Goal: Purchase product/service

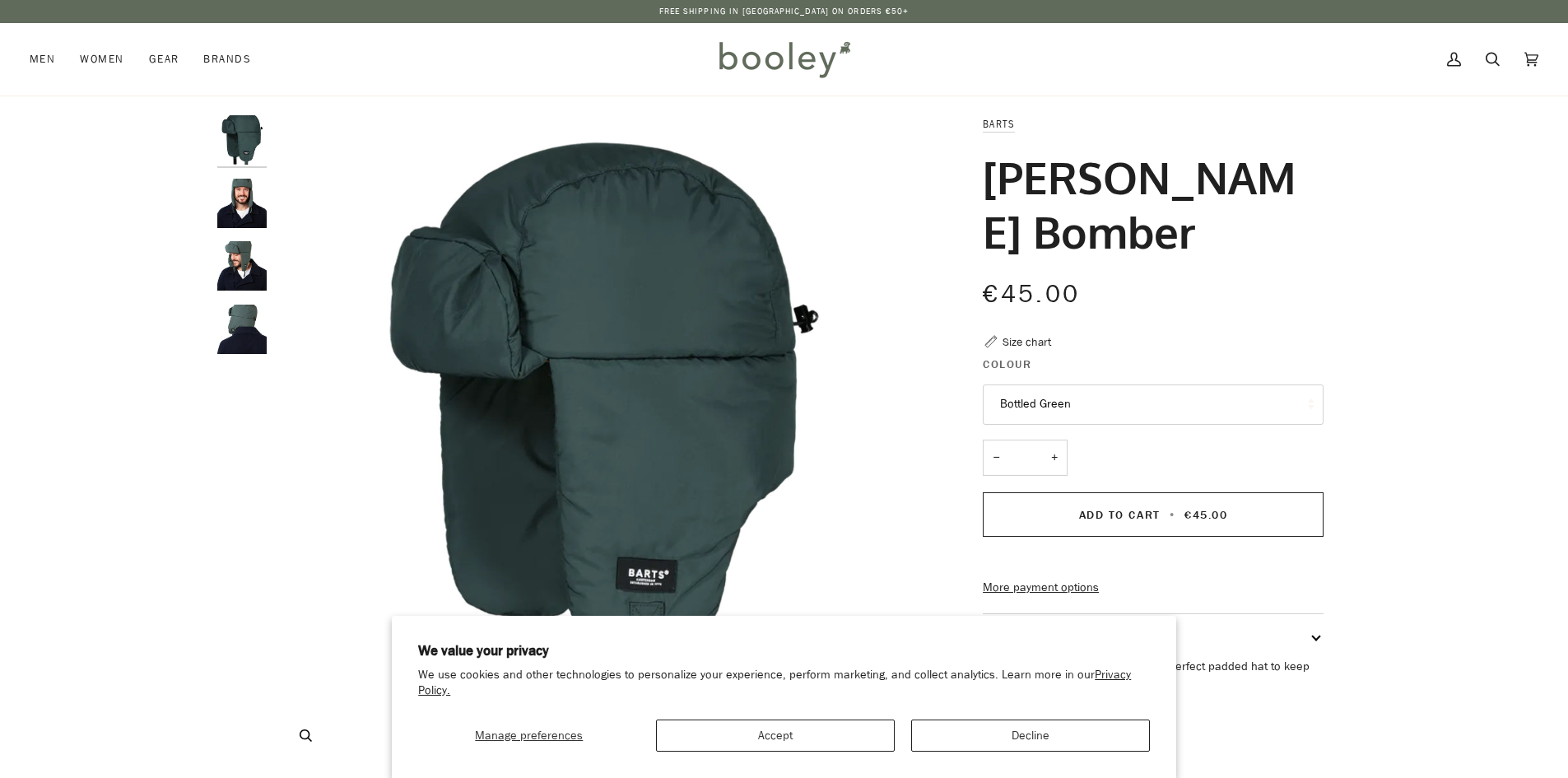
click at [275, 308] on img "Barts Charlos Bomber Bottle Green - Booley Galway" at bounding box center [601, 441] width 651 height 651
click at [242, 329] on img "Barts Charlos Bomber - Booley Galway" at bounding box center [242, 329] width 50 height 50
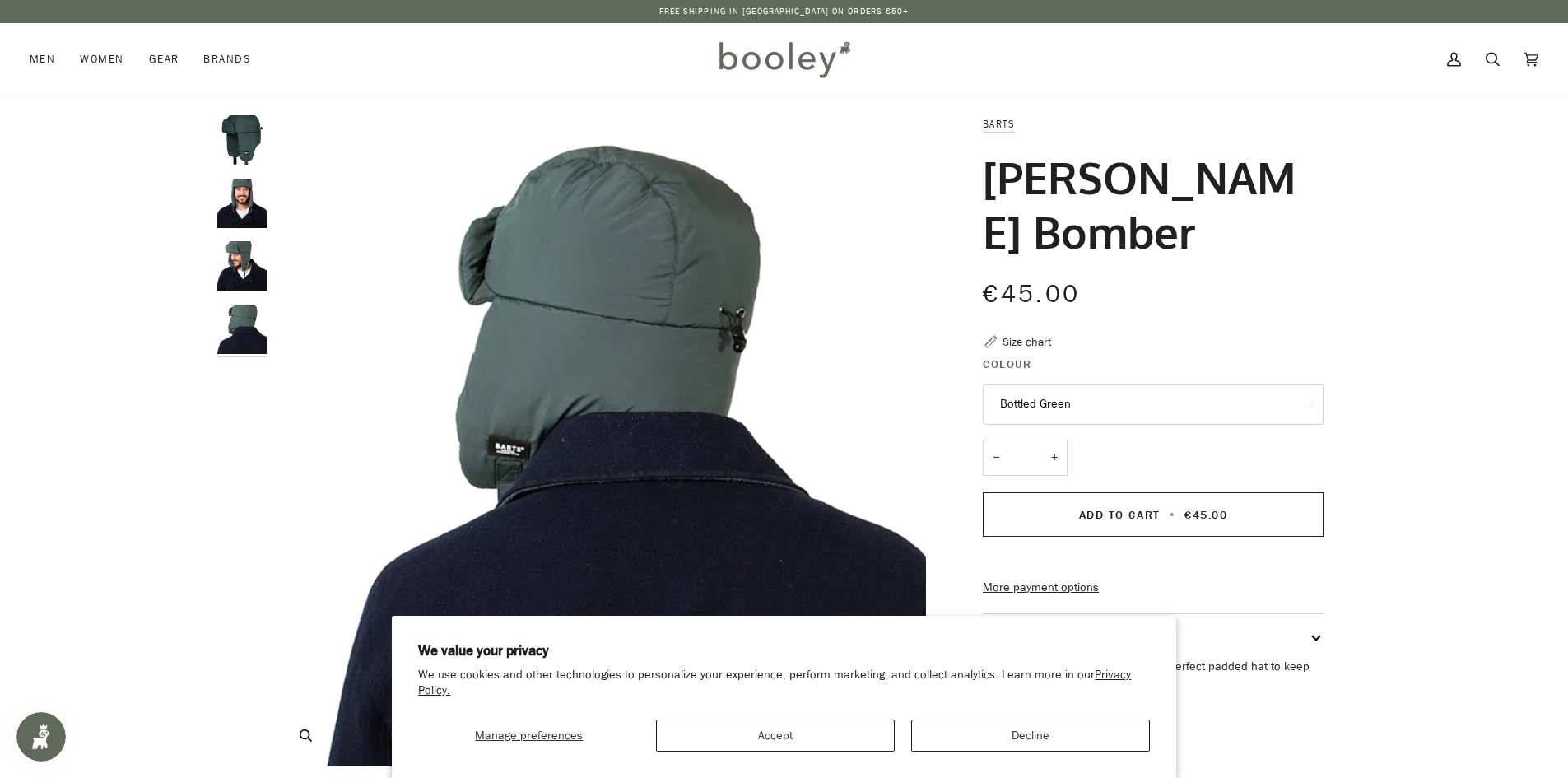
click at [745, 330] on img "Barts Charlos Bomber - Booley Galway" at bounding box center [601, 441] width 651 height 651
click at [865, 729] on button "Accept" at bounding box center [775, 736] width 238 height 32
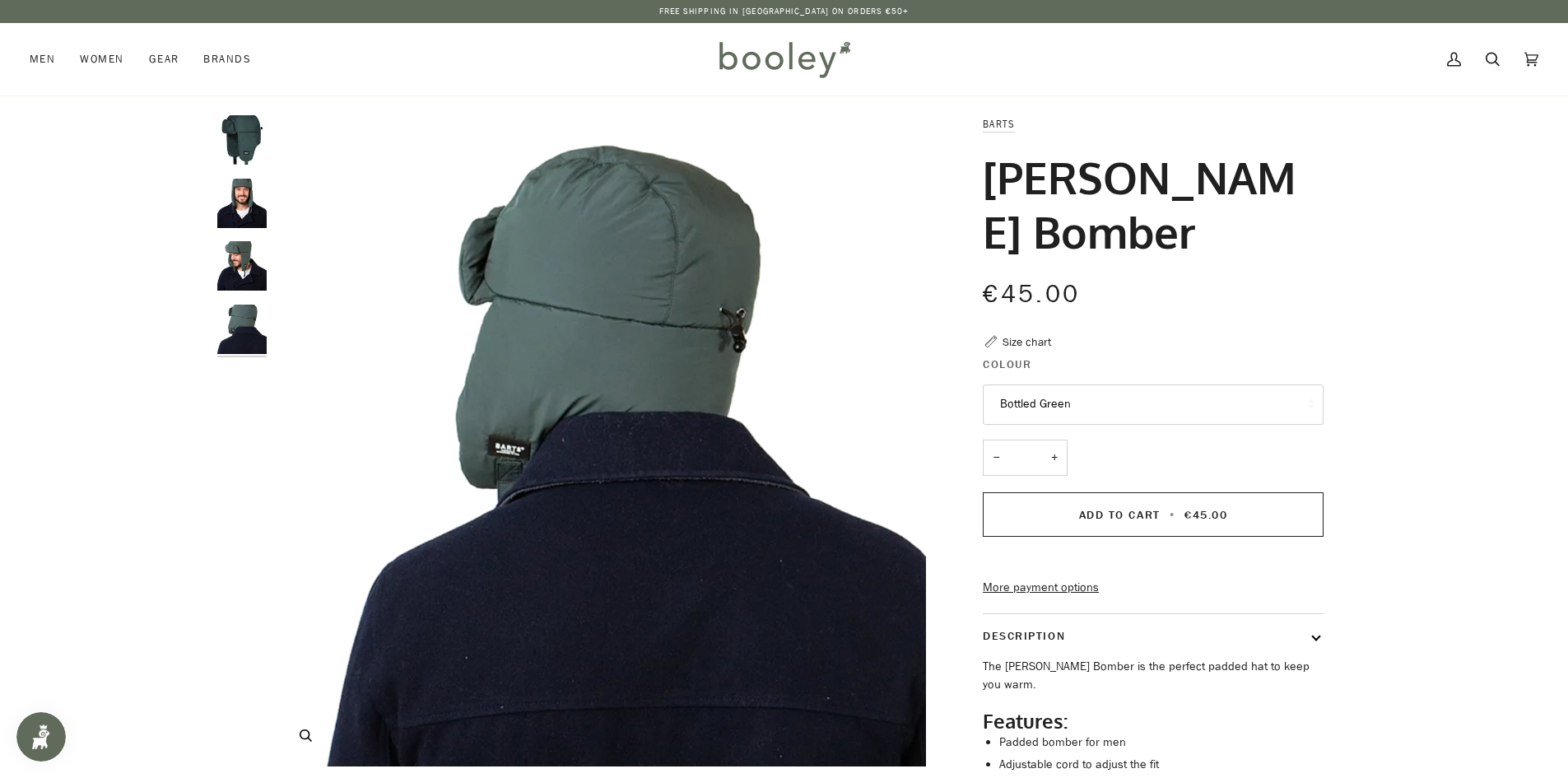
click at [758, 333] on img "Barts Charlos Bomber - Booley Galway" at bounding box center [601, 441] width 651 height 651
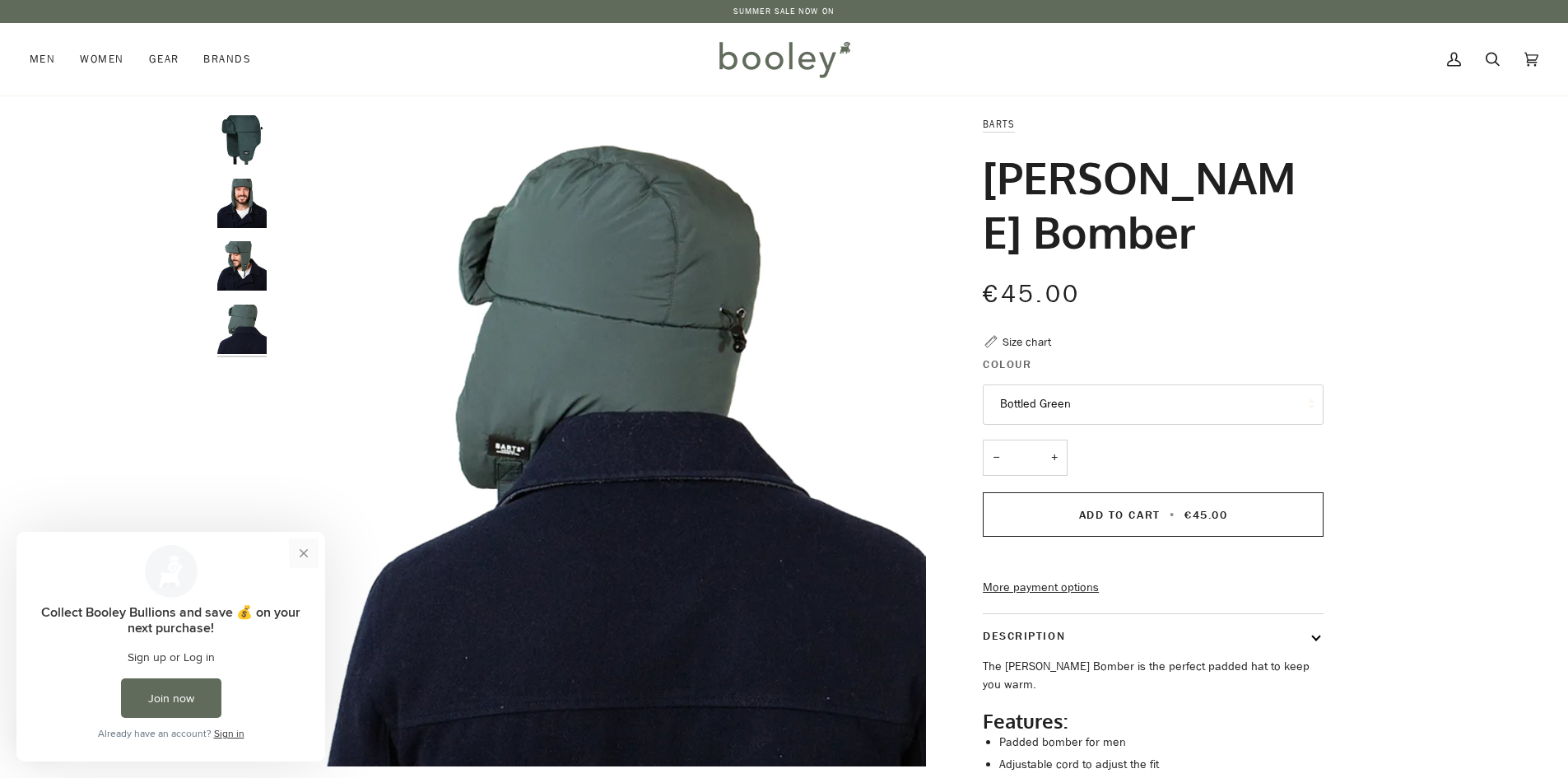
click at [305, 559] on button "Close prompt" at bounding box center [304, 554] width 30 height 30
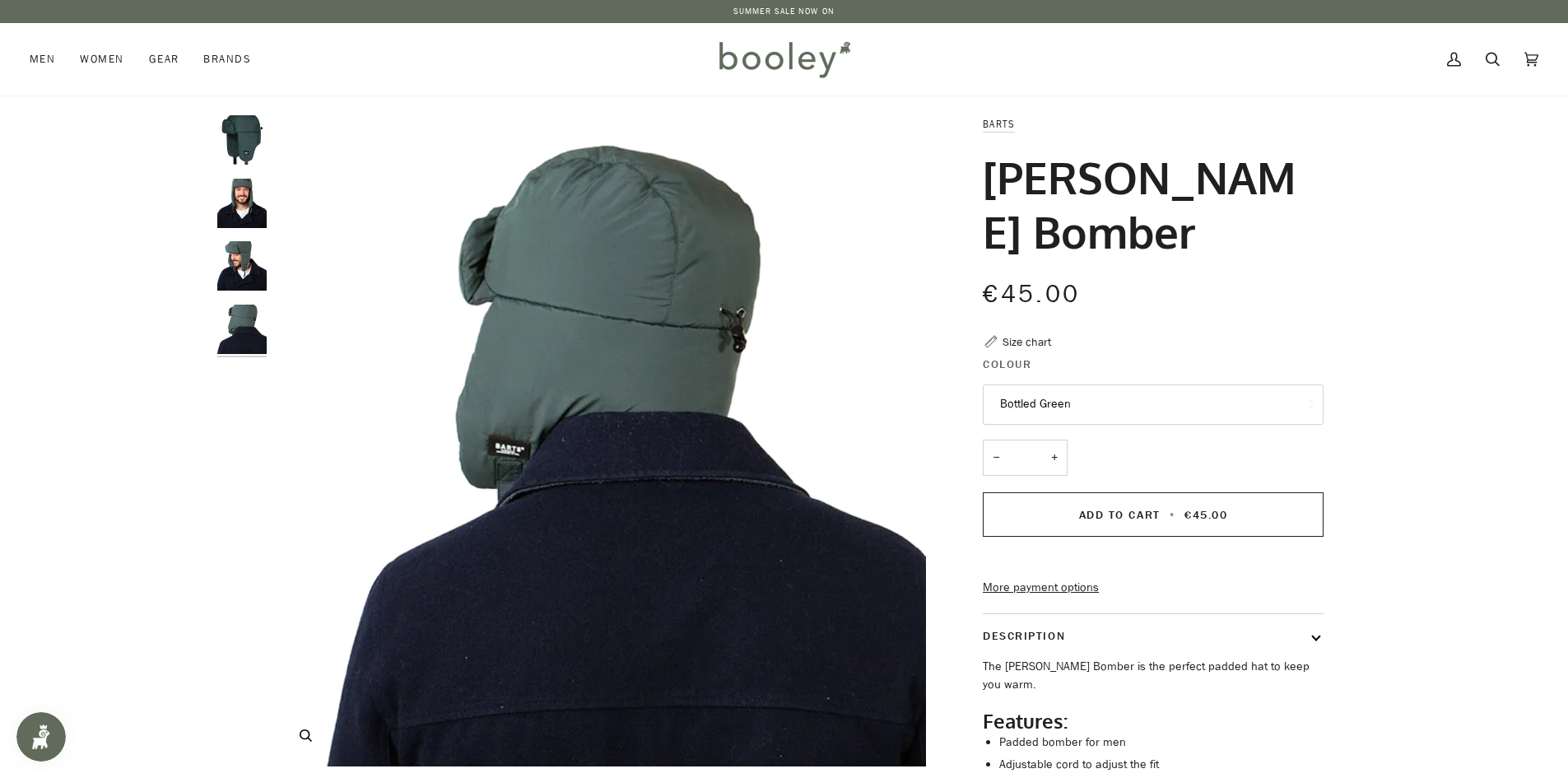
click at [306, 735] on icon "Barts Charlos Bomber - Booley Galway" at bounding box center [305, 735] width 12 height 12
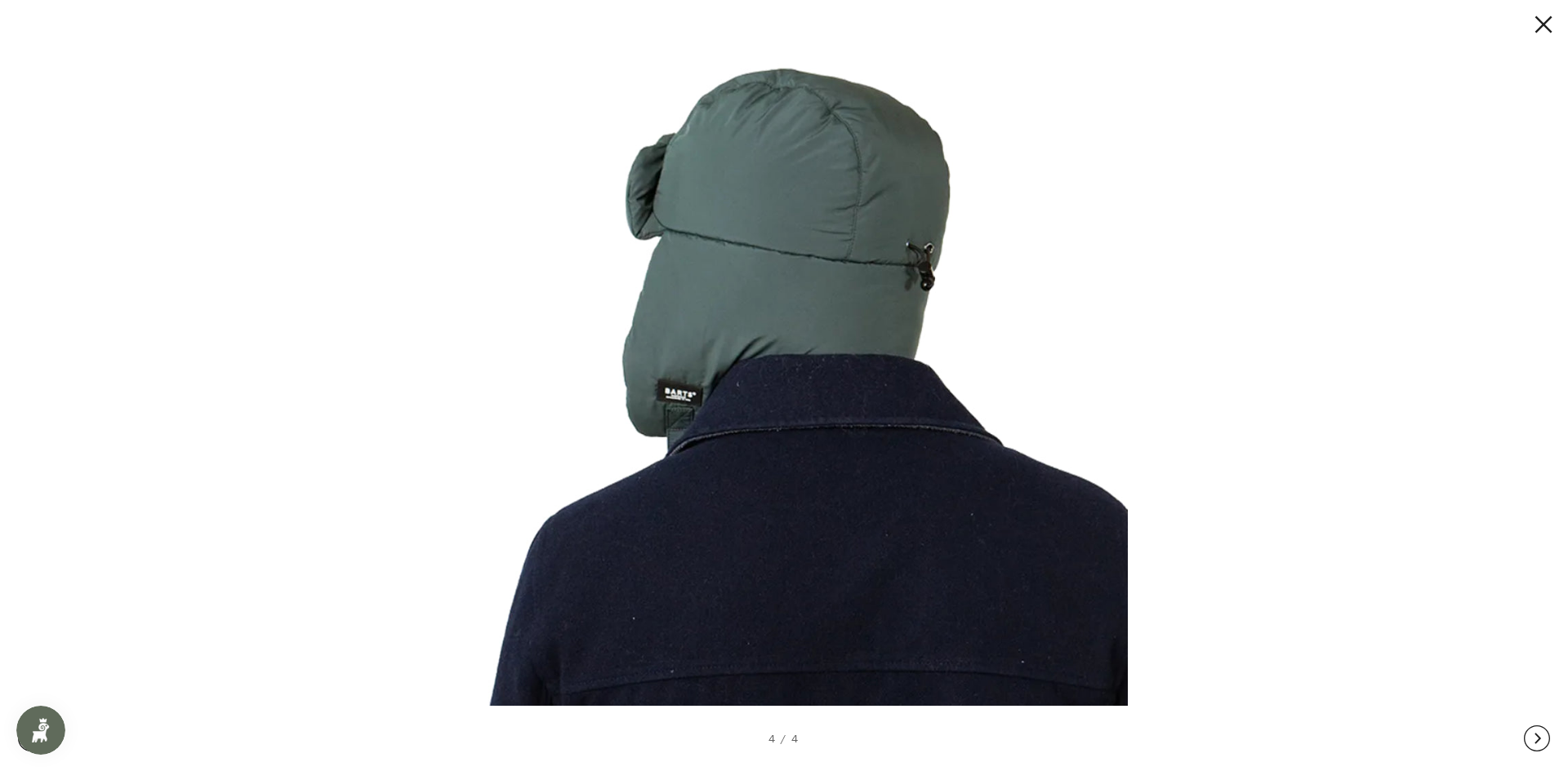
click at [923, 250] on img at bounding box center [778, 386] width 700 height 699
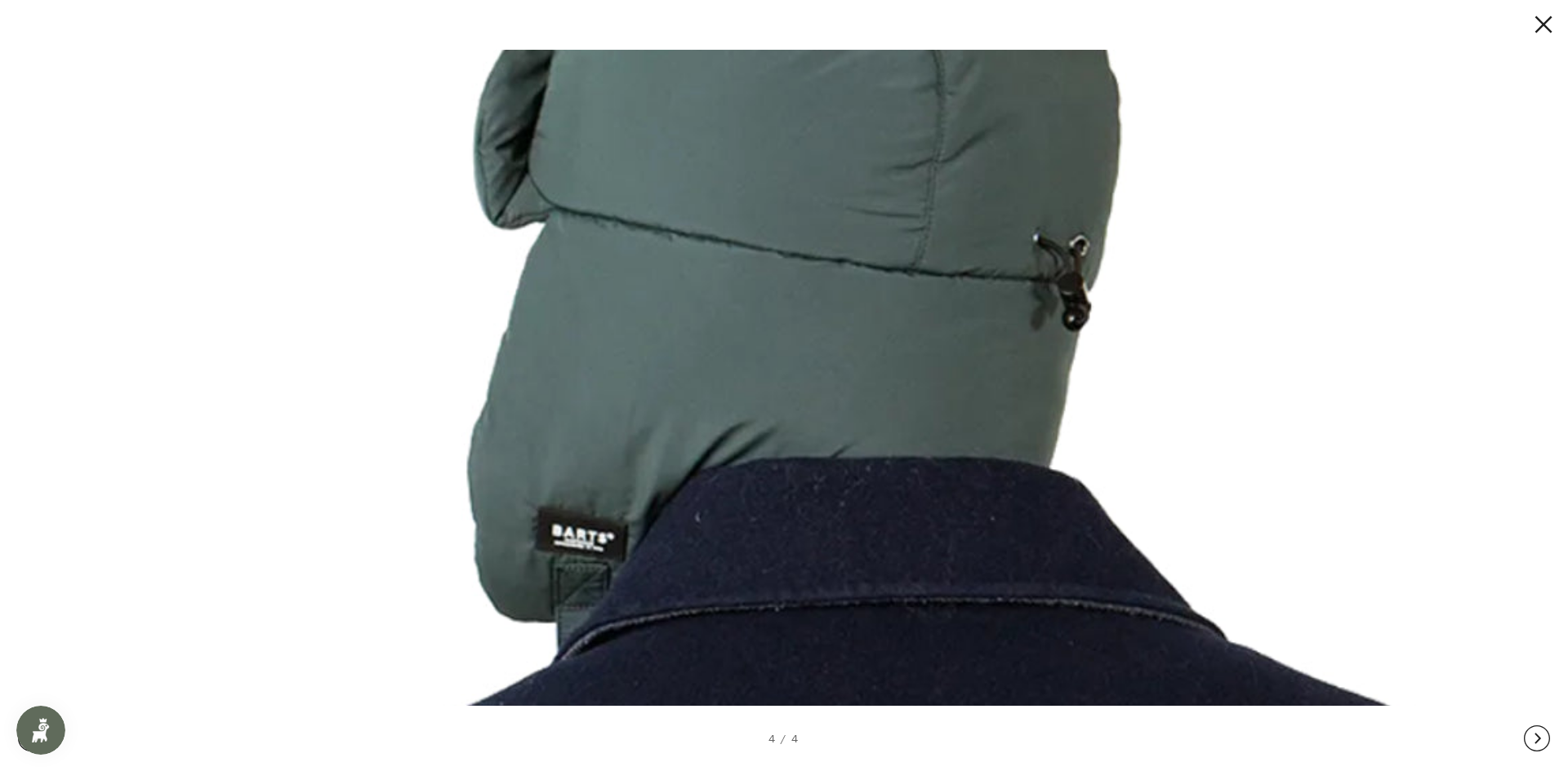
click at [1543, 27] on button at bounding box center [1528, 24] width 49 height 26
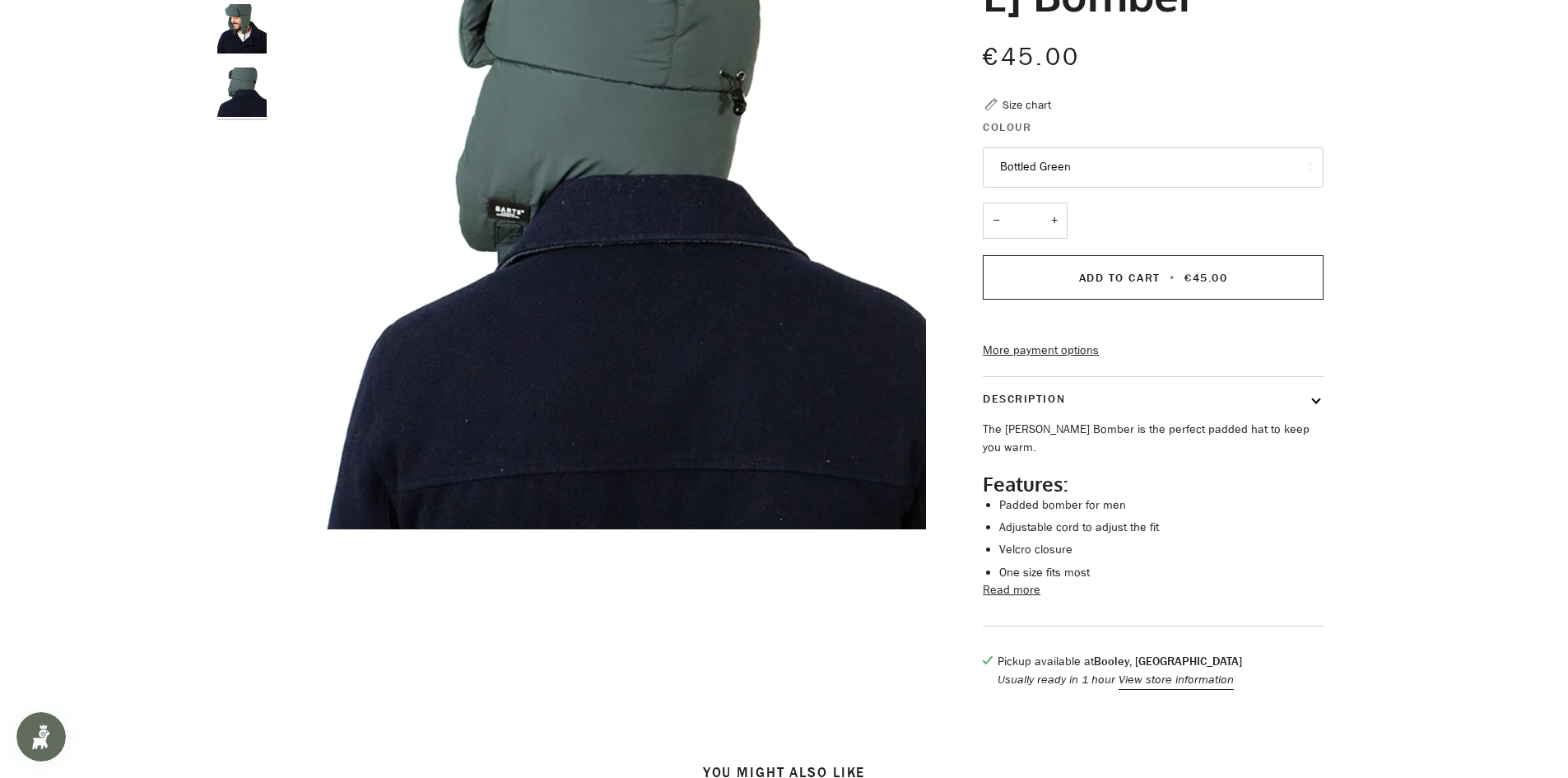
scroll to position [412, 0]
